Goal: Information Seeking & Learning: Find specific fact

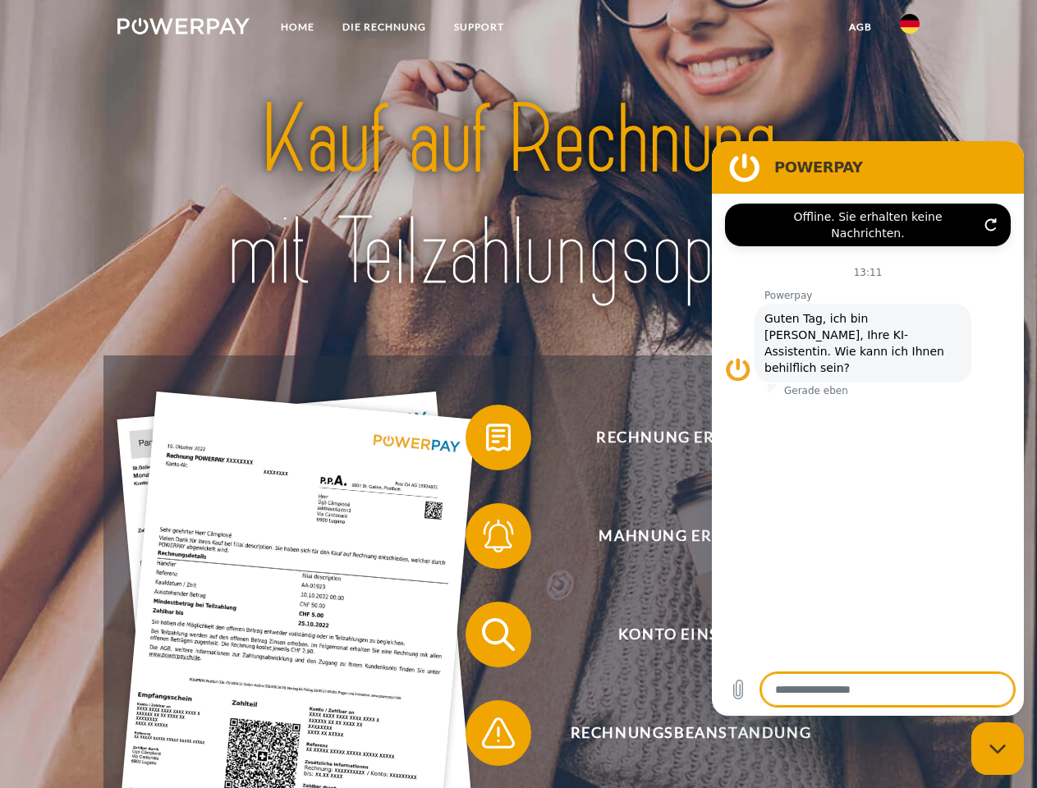
click at [183, 29] on img at bounding box center [183, 26] width 132 height 16
click at [910, 29] on img at bounding box center [910, 24] width 20 height 20
click at [860, 27] on link "agb" at bounding box center [860, 27] width 51 height 30
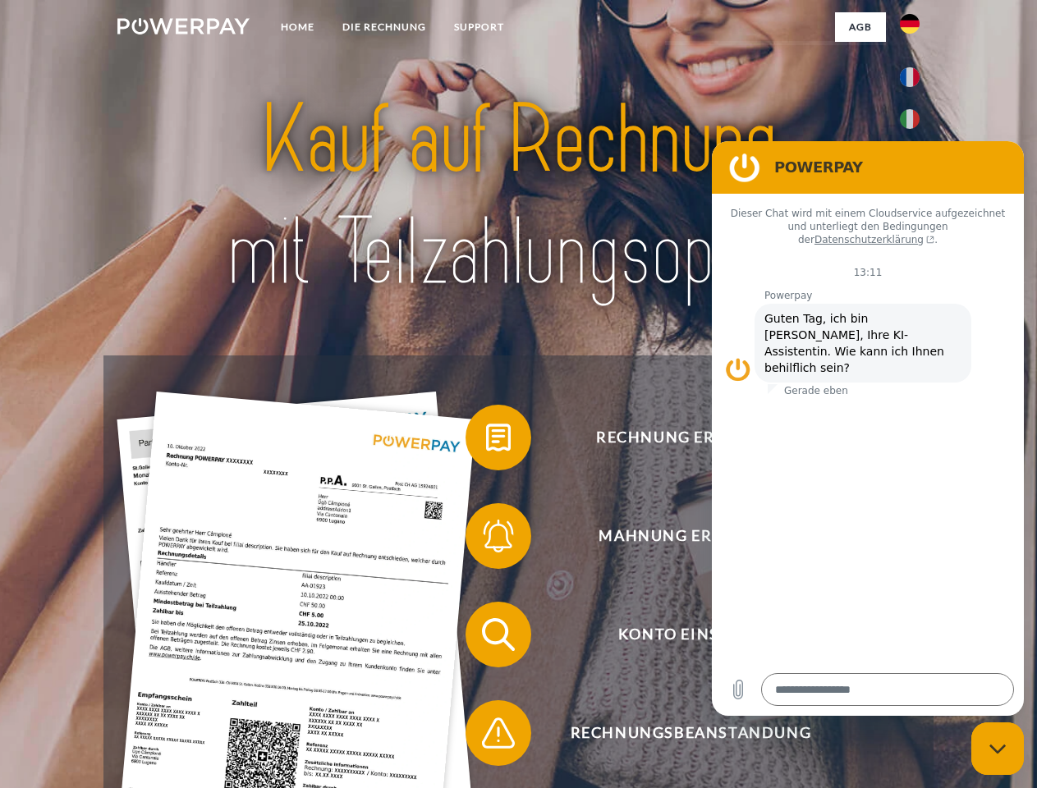
click at [486, 441] on span at bounding box center [474, 438] width 82 height 82
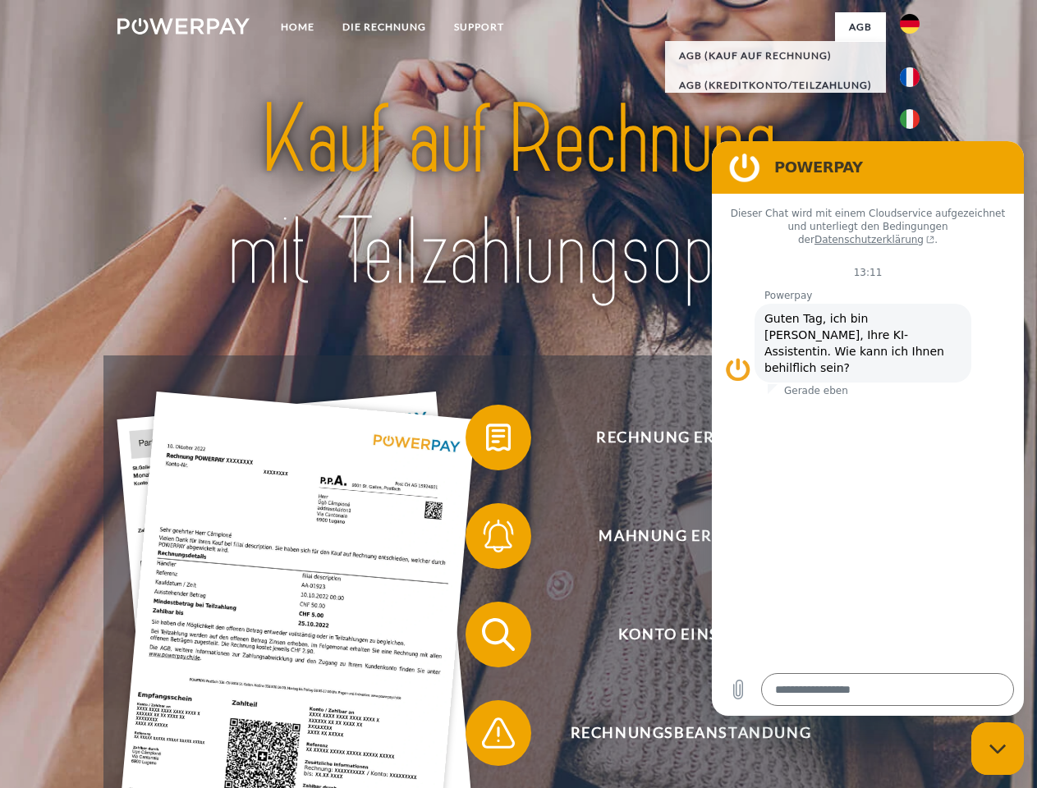
click at [486, 540] on div "Rechnung erhalten? Mahnung erhalten? Konto einsehen" at bounding box center [517, 684] width 829 height 657
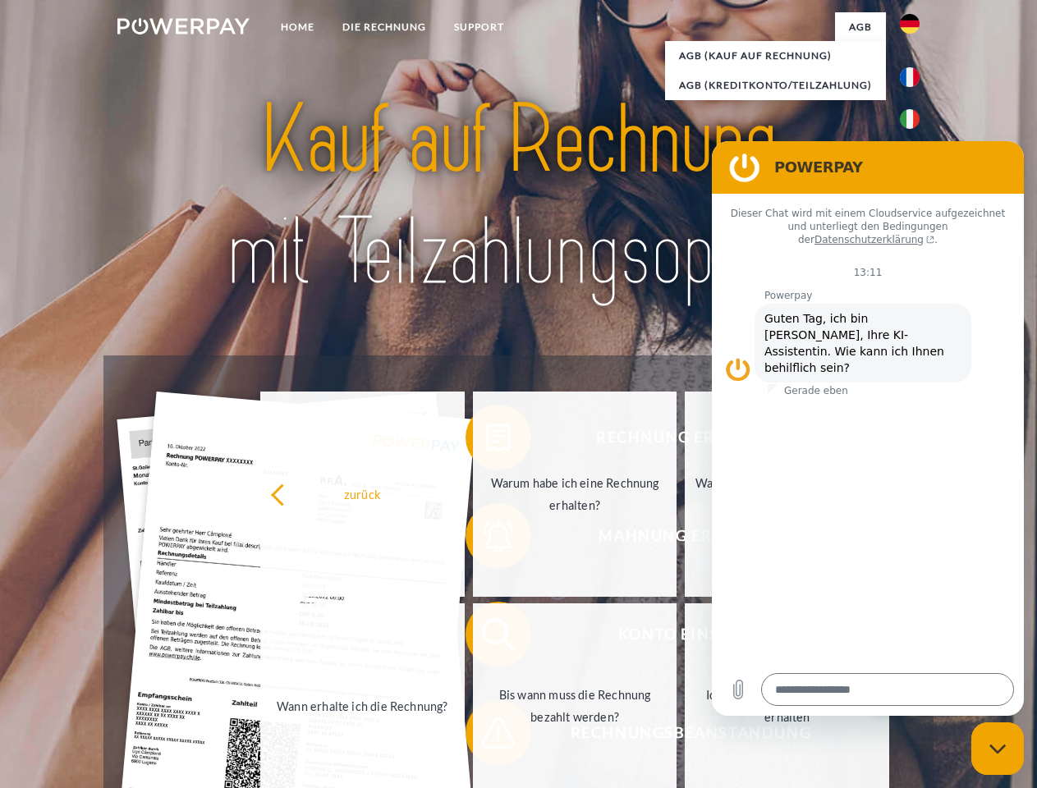
click at [486, 638] on link "Bis wann muss die Rechnung bezahlt werden?" at bounding box center [575, 706] width 204 height 205
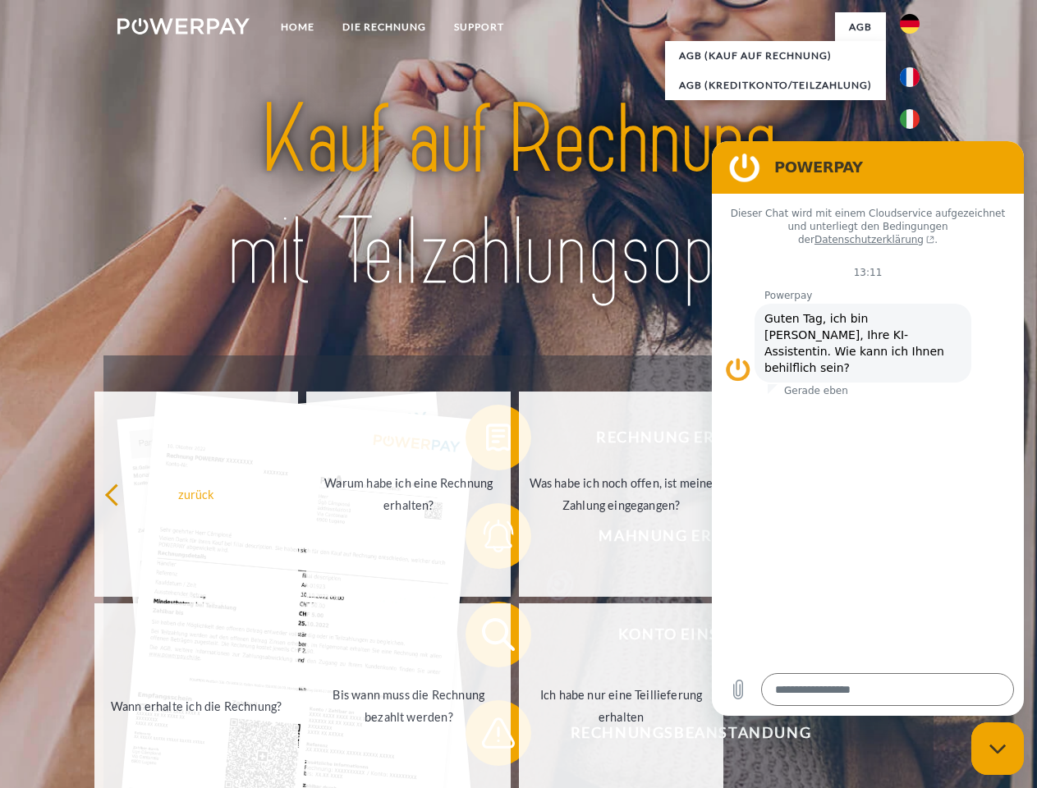
click at [486, 737] on span at bounding box center [474, 733] width 82 height 82
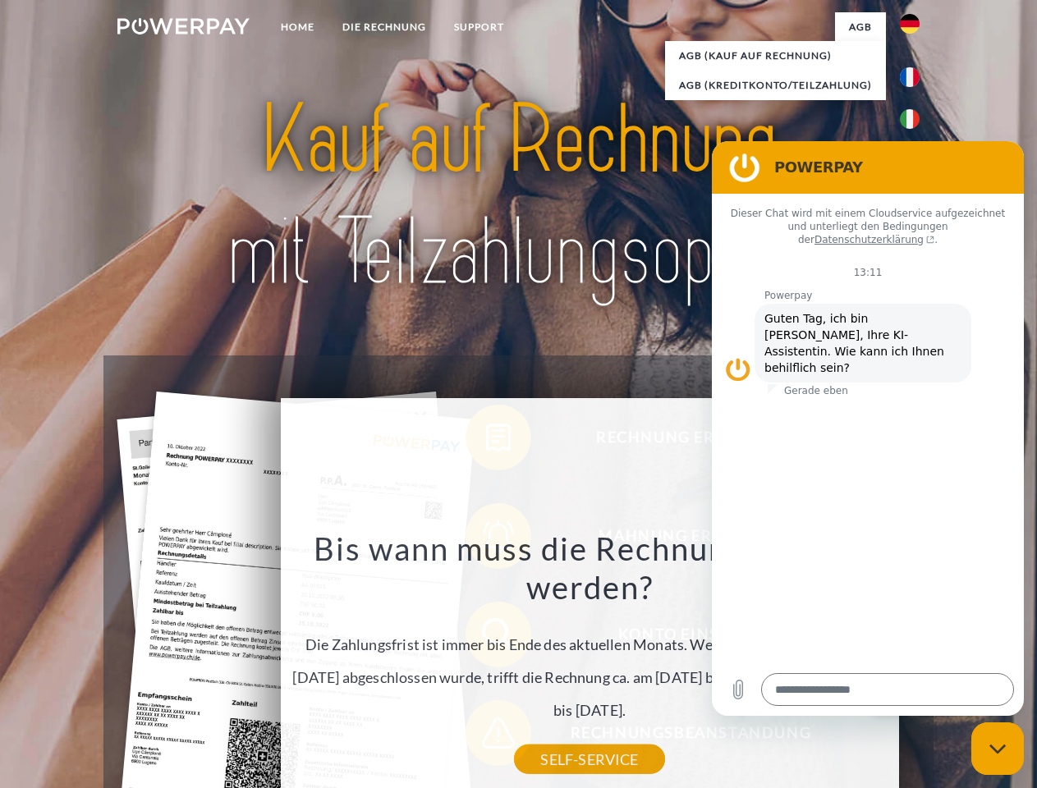
click at [998, 749] on icon "Messaging-Fenster schließen" at bounding box center [998, 749] width 17 height 11
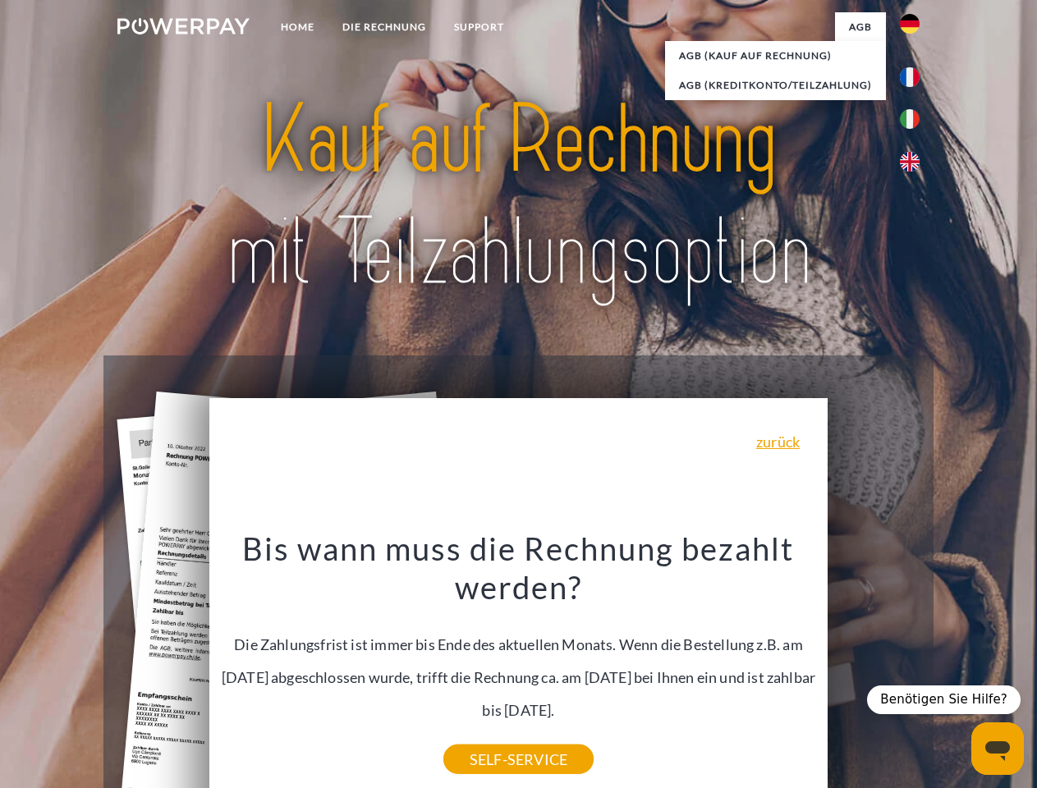
type textarea "*"
